Goal: Information Seeking & Learning: Learn about a topic

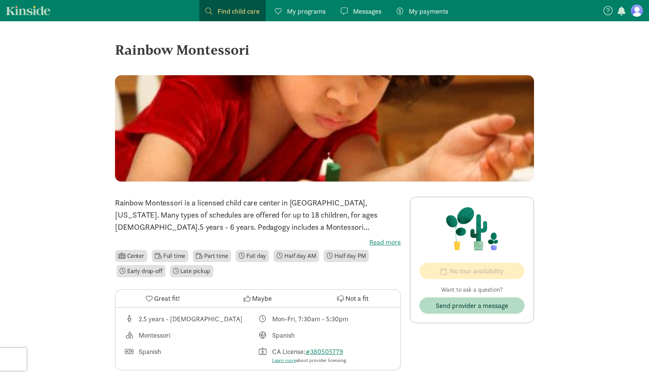
click at [260, 10] on link "Find child care Find" at bounding box center [232, 10] width 66 height 21
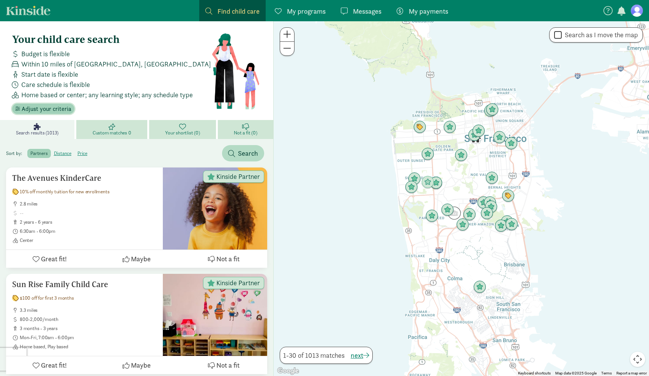
click at [55, 110] on span "Adjust your criteria" at bounding box center [47, 108] width 50 height 9
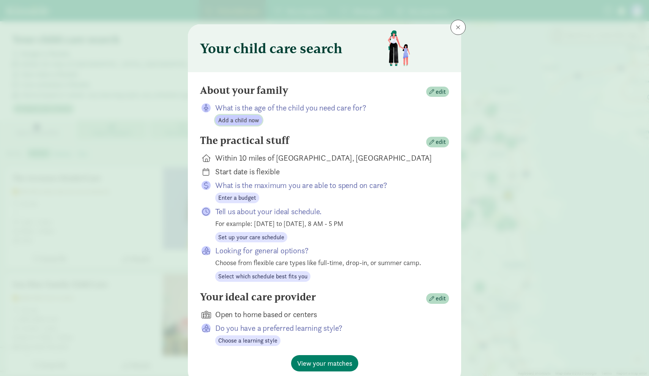
click at [244, 121] on span "Add a child now" at bounding box center [238, 120] width 41 height 9
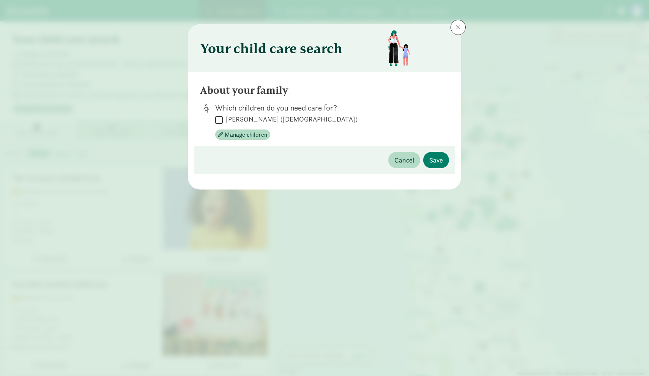
click at [220, 118] on input "[PERSON_NAME] ([DEMOGRAPHIC_DATA])" at bounding box center [219, 120] width 8 height 10
checkbox input "true"
click at [439, 163] on span "Save" at bounding box center [436, 160] width 14 height 10
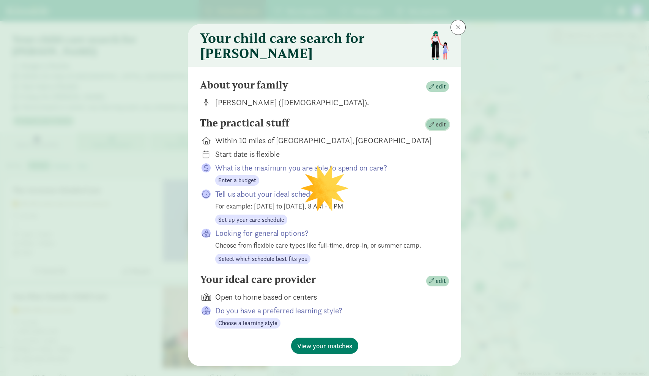
click at [443, 129] on span "edit" at bounding box center [440, 124] width 10 height 9
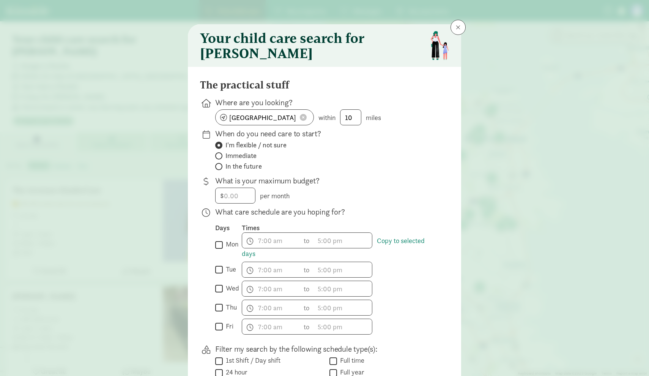
click at [303, 121] on span at bounding box center [303, 117] width 7 height 7
click at [263, 125] on input at bounding box center [264, 117] width 98 height 15
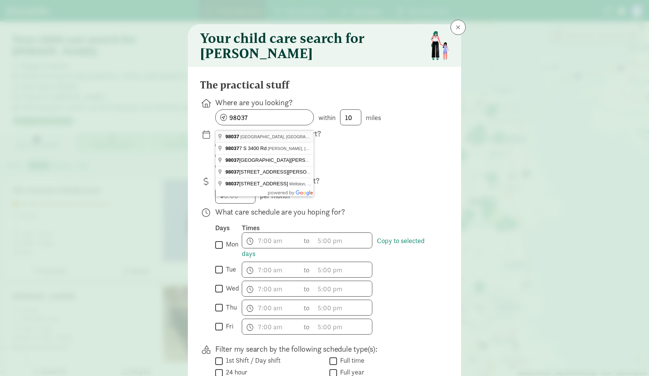
type input "[GEOGRAPHIC_DATA], [GEOGRAPHIC_DATA]"
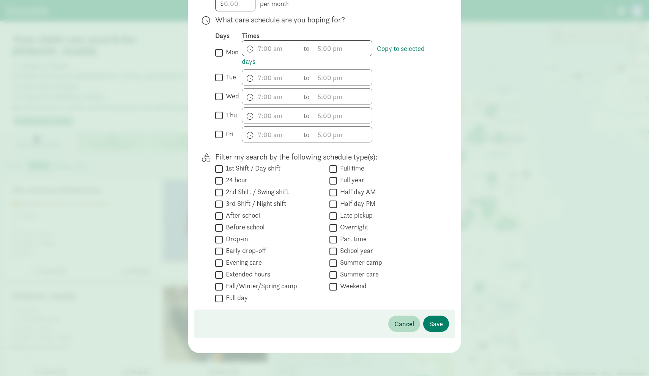
scroll to position [190, 0]
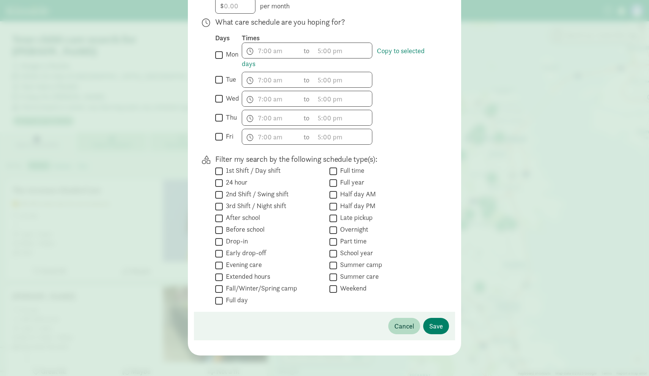
click at [219, 60] on input "mon" at bounding box center [219, 55] width 8 height 10
checkbox input "true"
click at [220, 85] on input "tue" at bounding box center [219, 80] width 8 height 10
checkbox input "true"
click at [220, 104] on input "wed" at bounding box center [219, 99] width 8 height 10
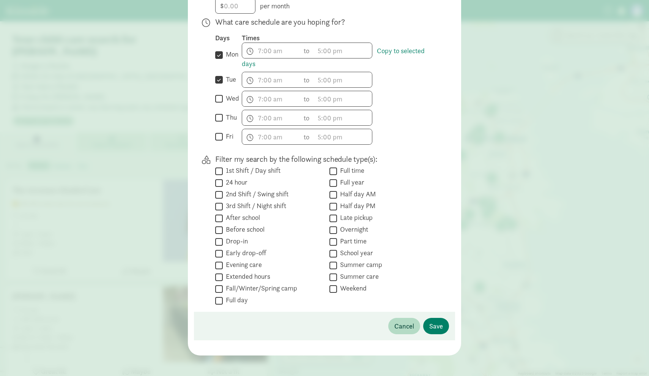
checkbox input "true"
click at [220, 123] on input "thu" at bounding box center [219, 118] width 8 height 10
checkbox input "true"
click at [220, 142] on input "fri" at bounding box center [219, 137] width 8 height 10
checkbox input "true"
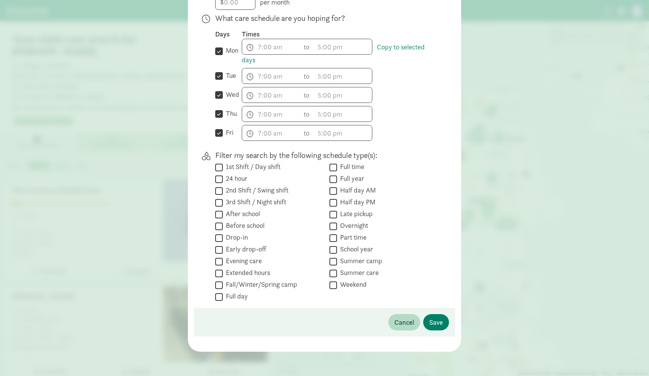
scroll to position [199, 0]
click at [335, 167] on input "Full time" at bounding box center [333, 167] width 8 height 10
checkbox input "true"
click at [434, 323] on span "Save" at bounding box center [436, 322] width 14 height 10
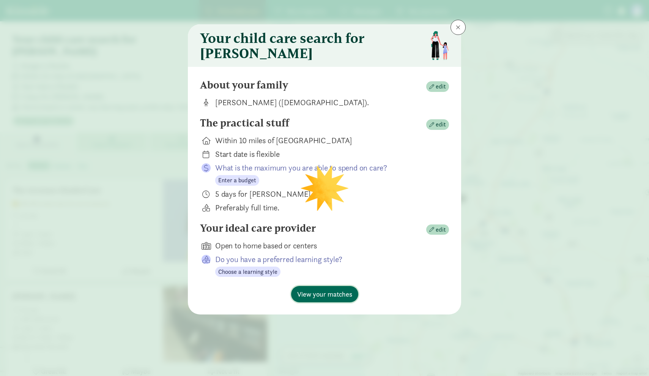
click at [343, 299] on span "View your matches" at bounding box center [324, 294] width 55 height 10
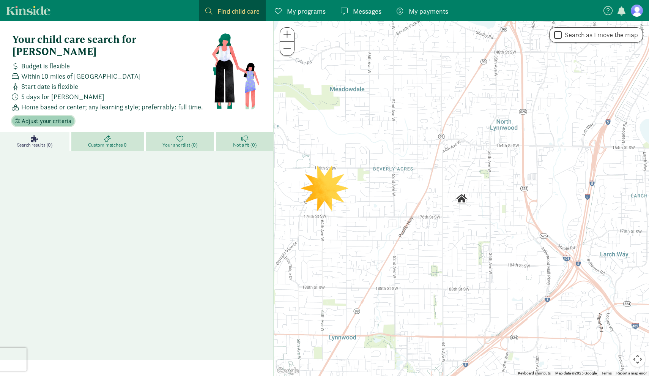
click at [55, 116] on span "Adjust your criteria" at bounding box center [47, 120] width 50 height 9
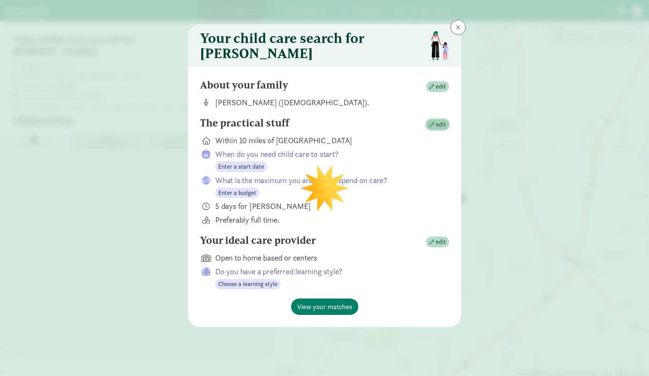
click at [440, 129] on span "edit" at bounding box center [440, 124] width 10 height 9
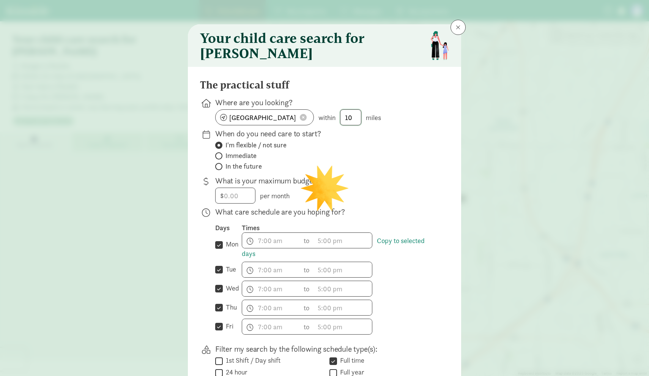
click at [355, 123] on input "10" at bounding box center [350, 117] width 20 height 15
type input "1"
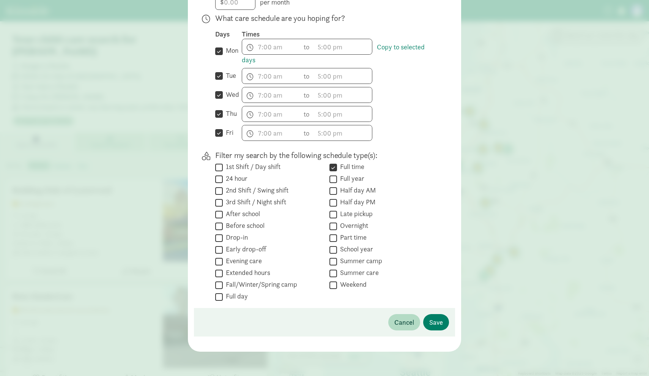
scroll to position [199, 0]
type input "15"
click at [333, 168] on input "Full time" at bounding box center [333, 167] width 8 height 10
checkbox input "false"
click at [439, 321] on span "Save" at bounding box center [436, 322] width 14 height 10
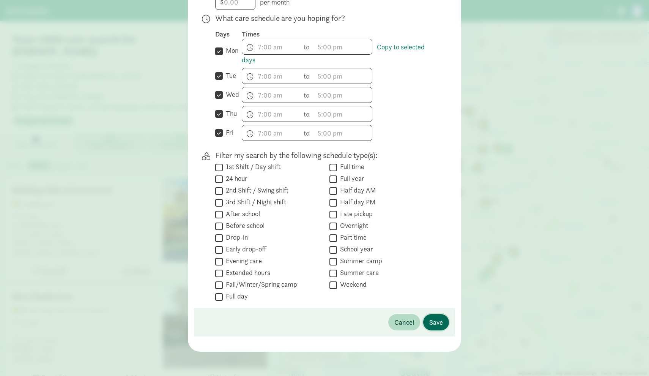
scroll to position [5, 0]
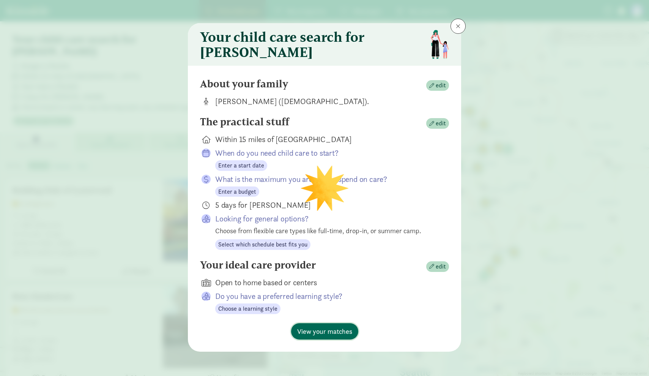
click at [341, 333] on span "View your matches" at bounding box center [324, 331] width 55 height 10
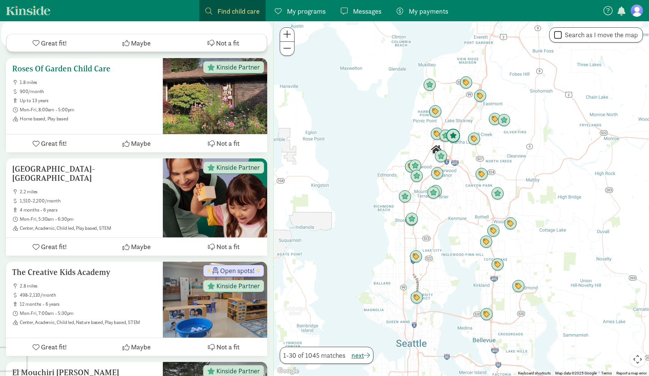
scroll to position [2128, 0]
click at [456, 139] on img "Click to see details" at bounding box center [453, 136] width 14 height 14
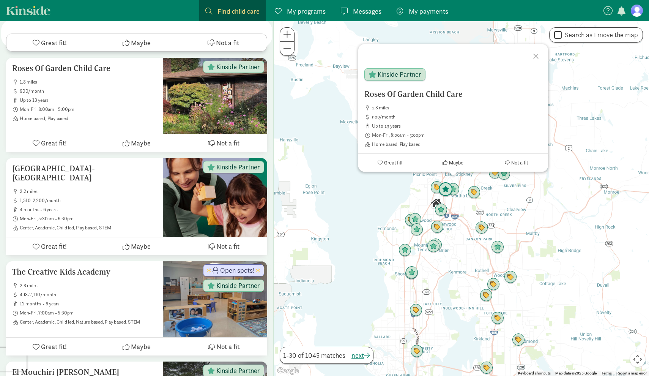
click at [443, 187] on img "Click to see details" at bounding box center [445, 189] width 14 height 14
click at [442, 209] on img "Click to see details" at bounding box center [441, 210] width 14 height 14
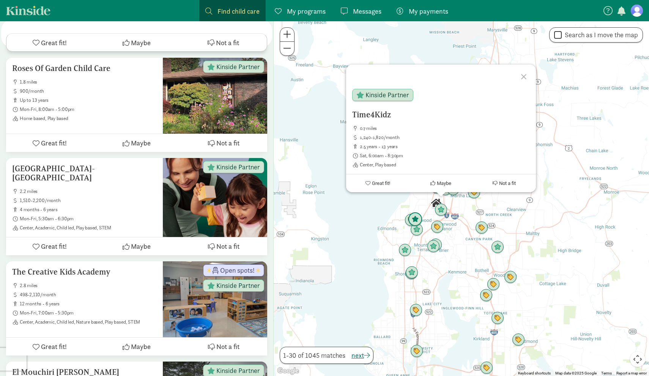
click at [413, 217] on img "Click to see details" at bounding box center [415, 219] width 14 height 14
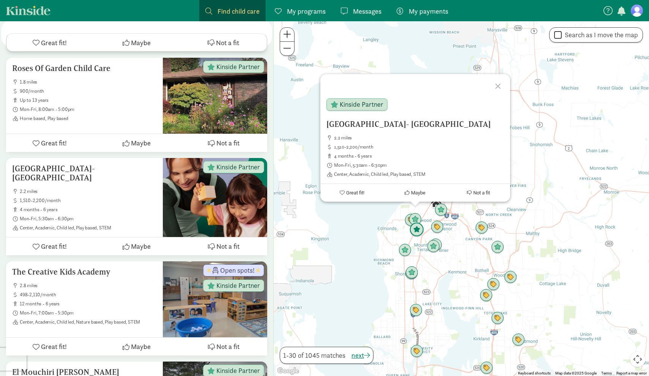
click at [416, 227] on img "Click to see details" at bounding box center [416, 229] width 14 height 14
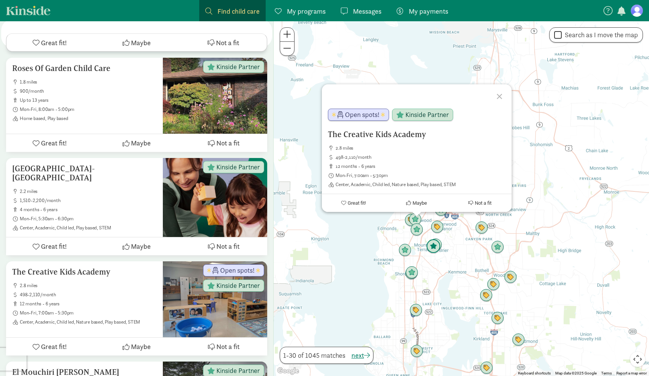
click at [434, 247] on img "Click to see details" at bounding box center [433, 246] width 14 height 14
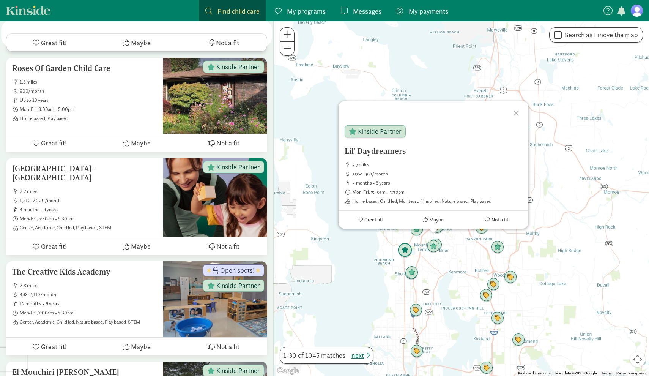
click at [401, 247] on img "Click to see details" at bounding box center [405, 250] width 14 height 14
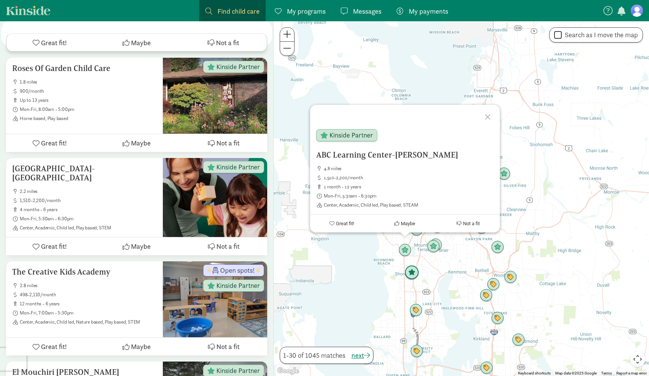
click at [410, 274] on img "Click to see details" at bounding box center [411, 272] width 14 height 14
